Goal: Task Accomplishment & Management: Manage account settings

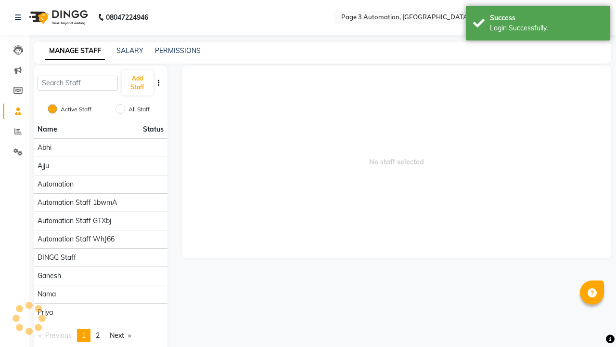
select select "en"
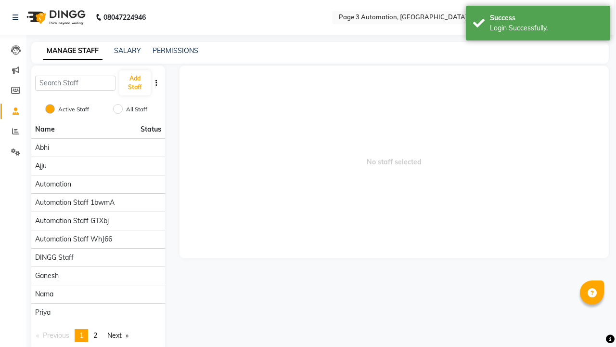
scroll to position [13, 0]
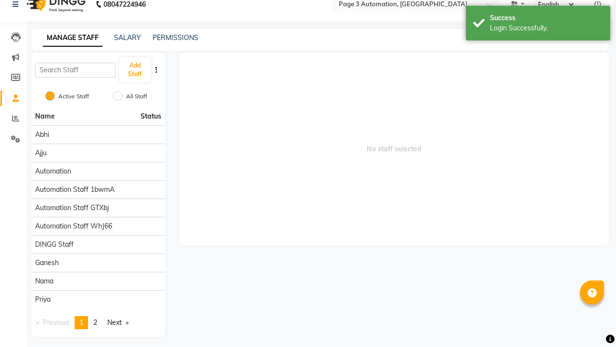
click at [598, 4] on icon at bounding box center [597, 4] width 7 height 7
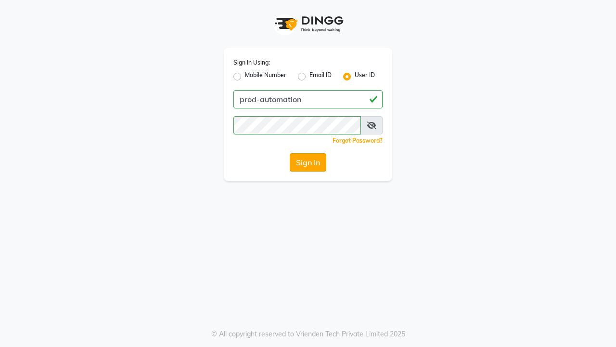
click at [308, 162] on button "Sign In" at bounding box center [308, 162] width 37 height 18
